Goal: Task Accomplishment & Management: Manage account settings

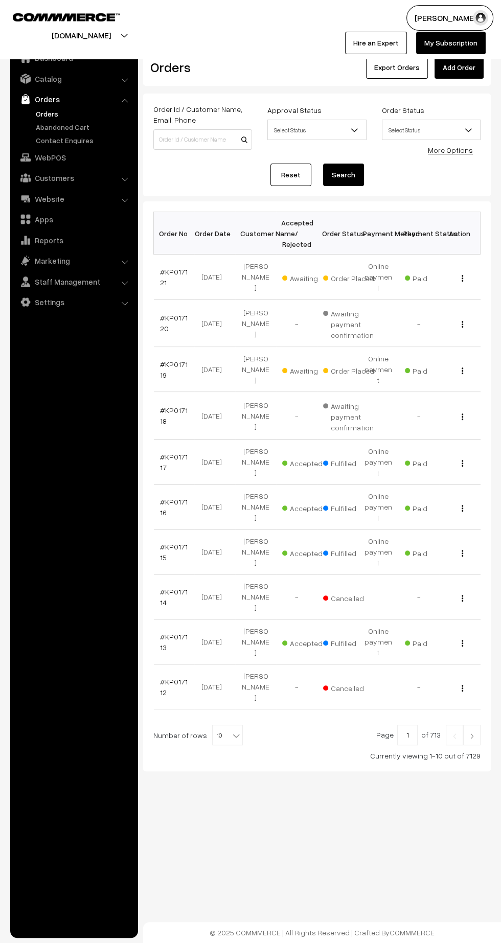
click at [163, 360] on link "#KP017119" at bounding box center [174, 369] width 28 height 19
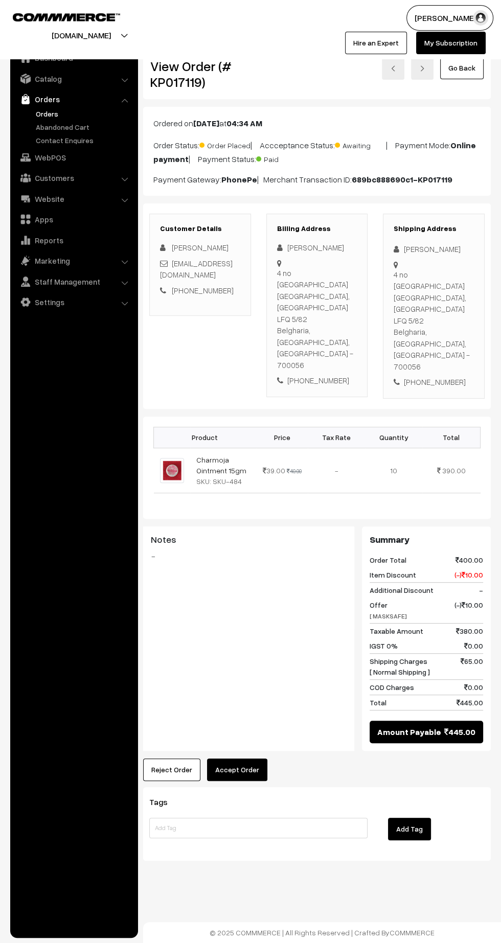
click at [256, 758] on button "Accept Order" at bounding box center [237, 769] width 60 height 22
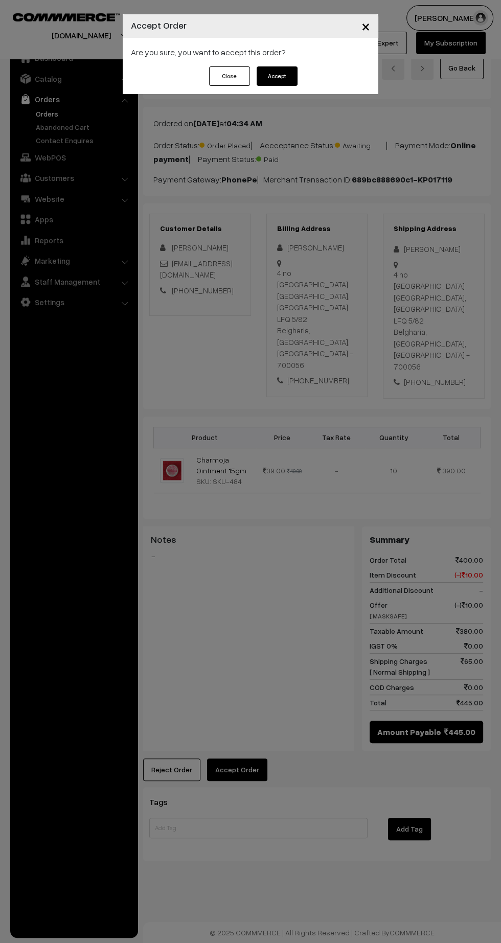
click at [294, 73] on button "Accept" at bounding box center [277, 75] width 41 height 19
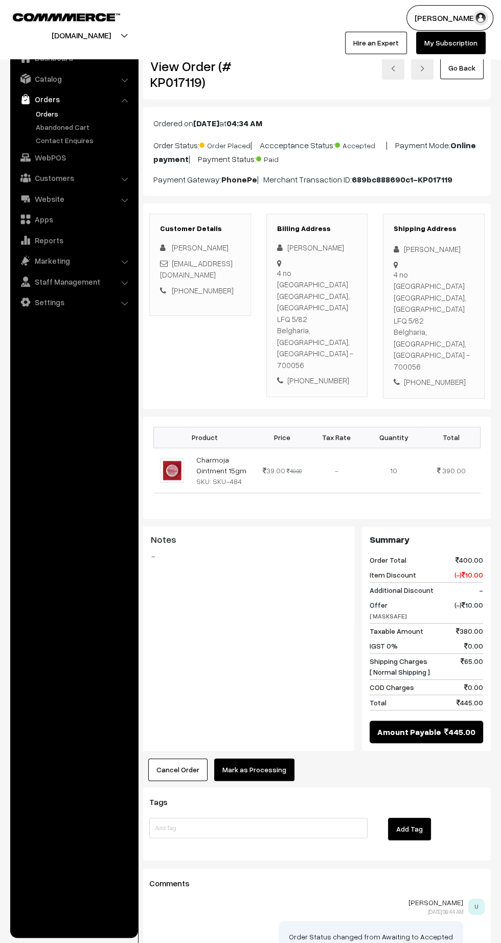
click at [278, 761] on button "Mark as Processing" at bounding box center [254, 769] width 80 height 22
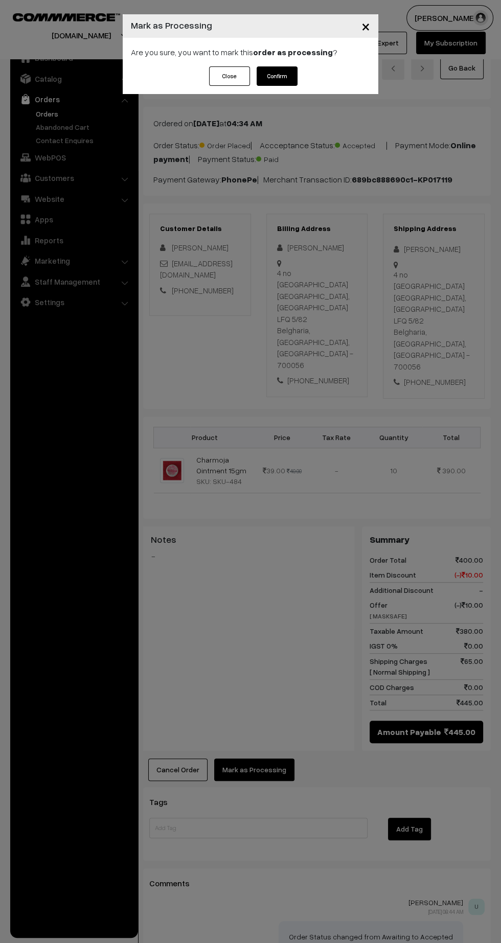
click at [317, 86] on div "Close Confirm" at bounding box center [251, 80] width 256 height 28
click at [292, 77] on button "Confirm" at bounding box center [277, 75] width 41 height 19
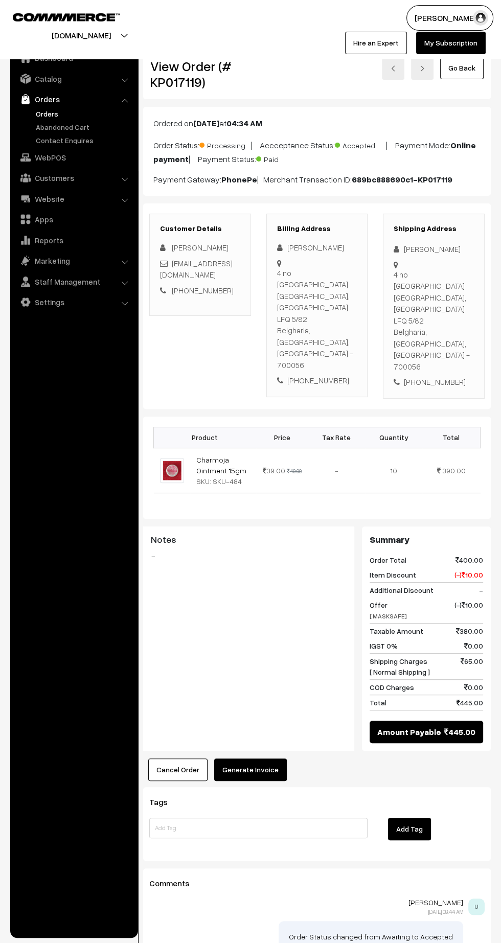
click at [275, 766] on button "Generate Invoice" at bounding box center [250, 769] width 73 height 22
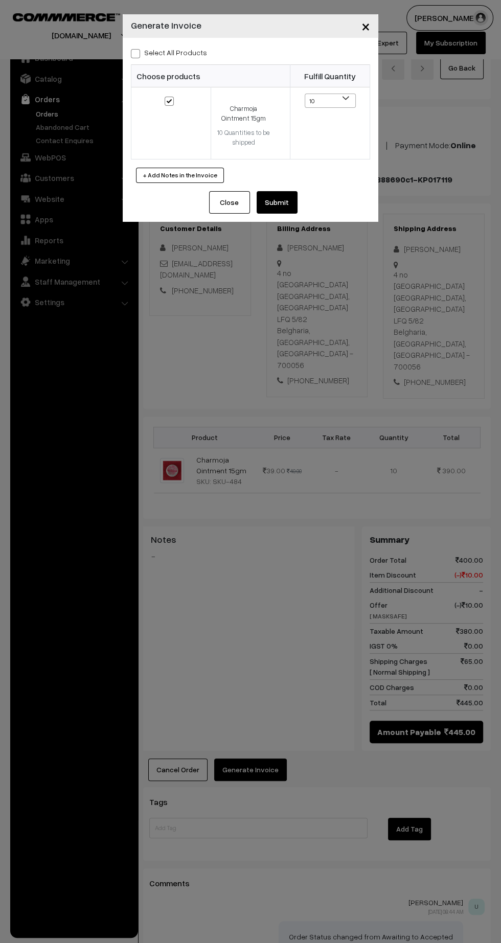
click at [291, 204] on button "Submit" at bounding box center [277, 202] width 41 height 22
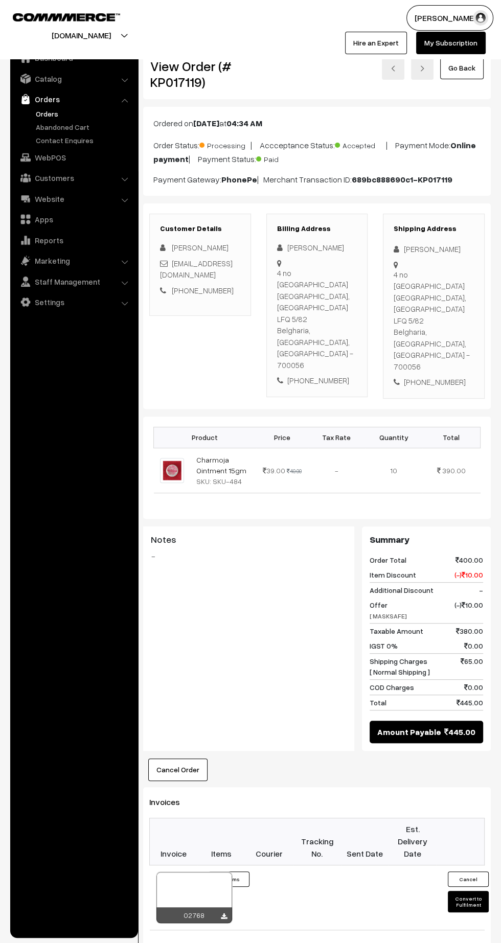
click at [225, 913] on icon at bounding box center [224, 916] width 6 height 7
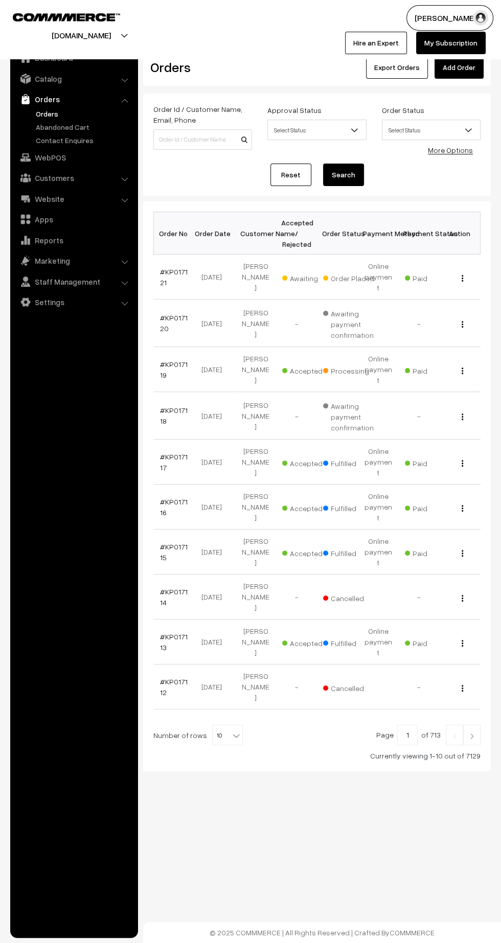
click at [171, 270] on link "#KP017121" at bounding box center [174, 276] width 28 height 19
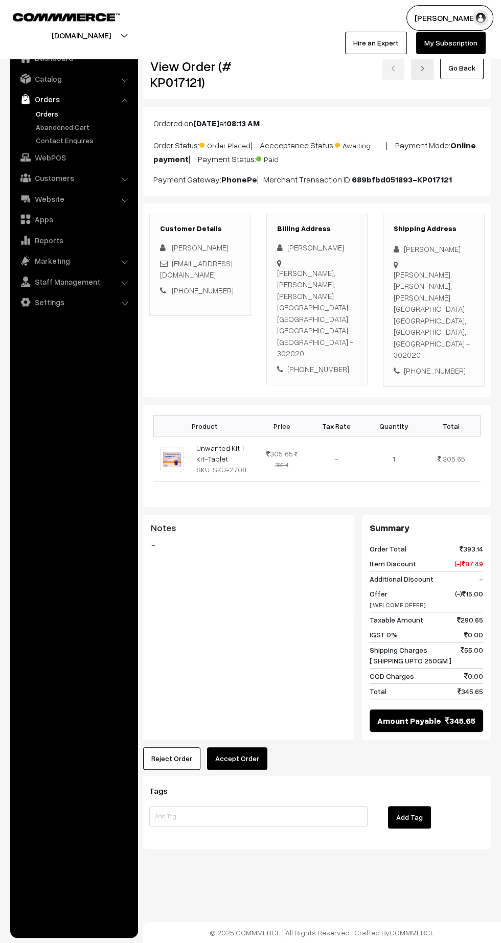
click at [255, 747] on button "Accept Order" at bounding box center [237, 758] width 60 height 22
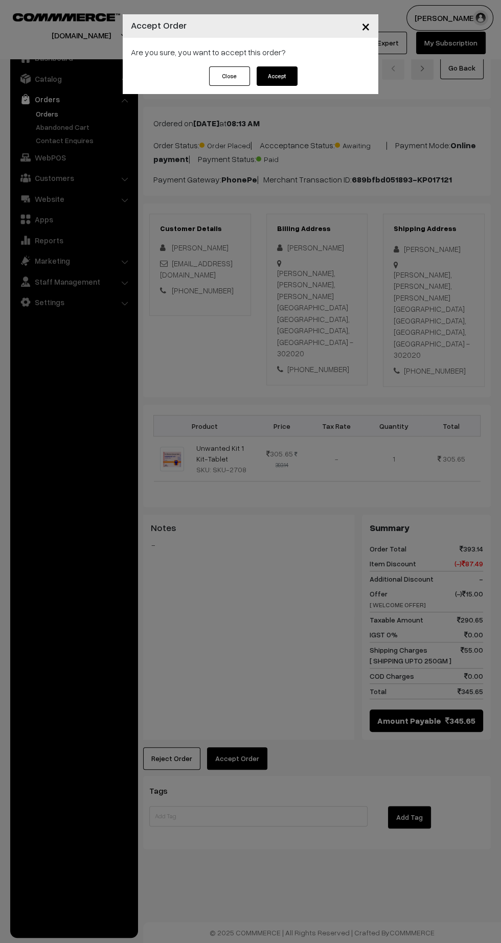
click at [291, 78] on button "Accept" at bounding box center [277, 75] width 41 height 19
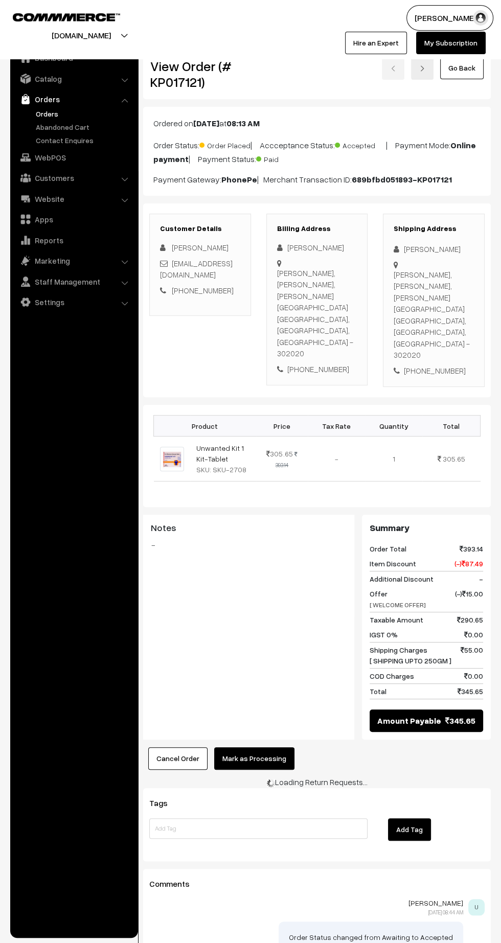
click at [281, 747] on button "Mark as Processing" at bounding box center [254, 758] width 80 height 22
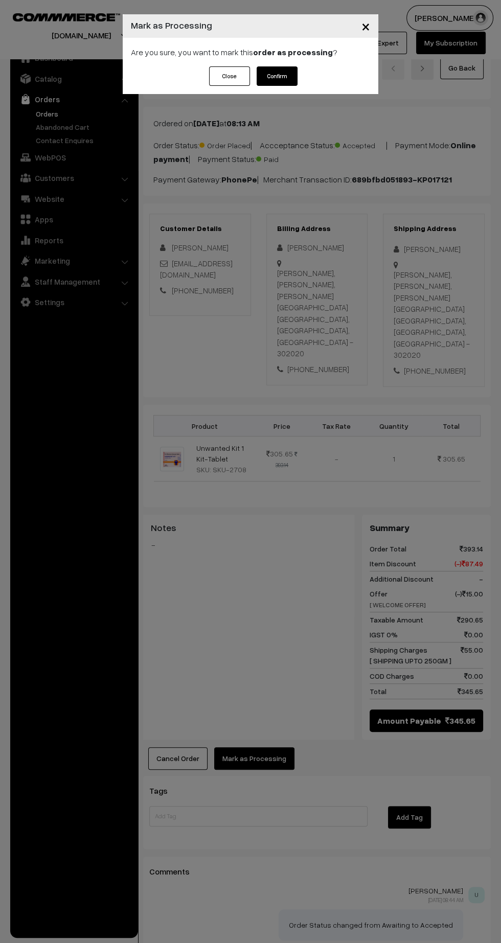
click at [291, 76] on button "Confirm" at bounding box center [277, 75] width 41 height 19
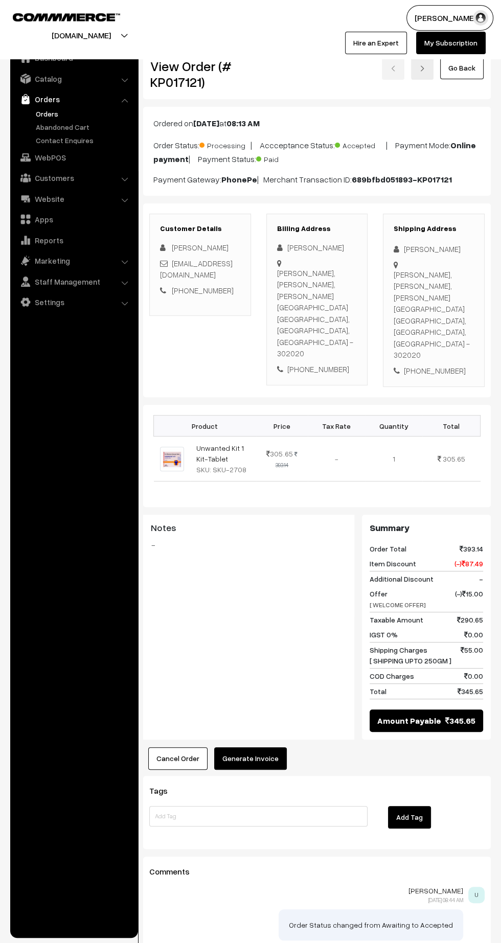
click at [262, 747] on button "Generate Invoice" at bounding box center [250, 758] width 73 height 22
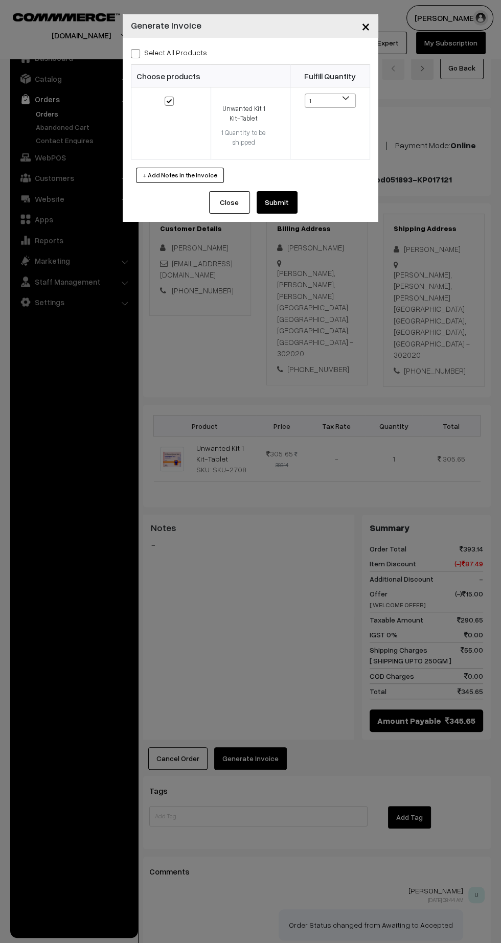
click at [294, 201] on button "Submit" at bounding box center [277, 202] width 41 height 22
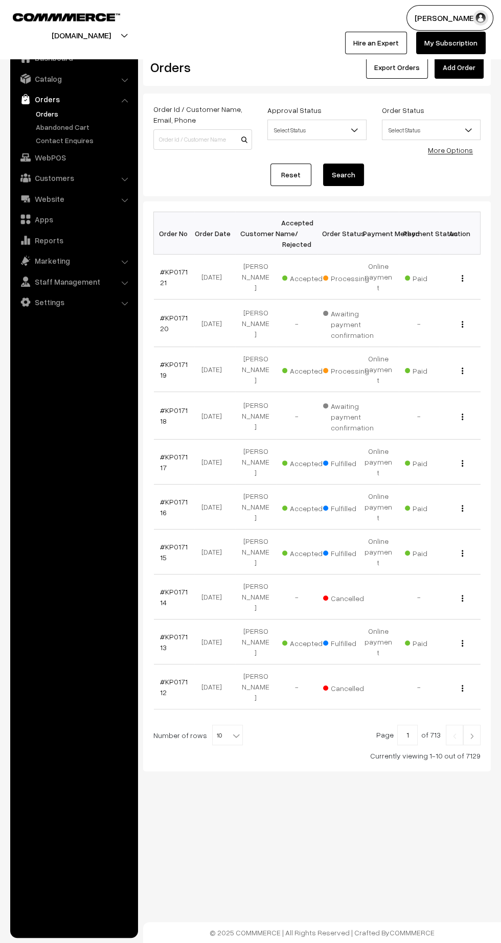
click at [166, 269] on link "#KP017121" at bounding box center [174, 276] width 28 height 19
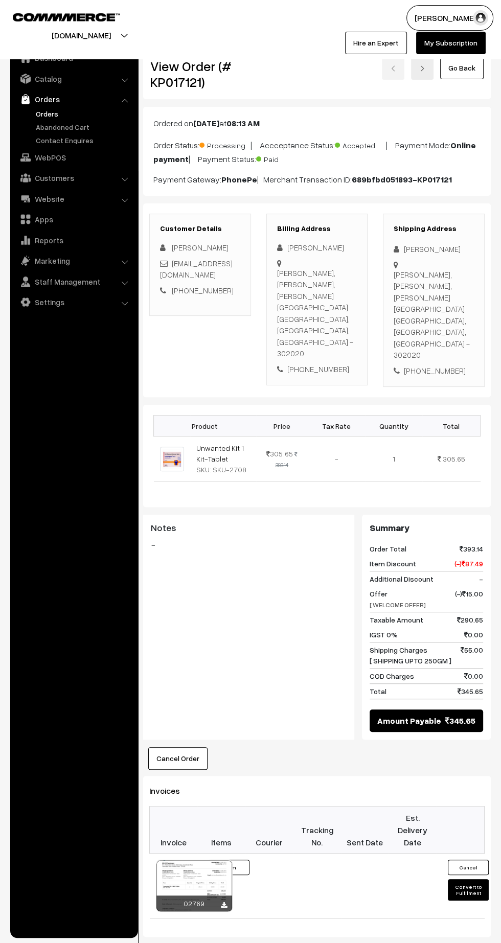
click at [224, 902] on icon at bounding box center [224, 905] width 6 height 7
